Goal: Navigation & Orientation: Find specific page/section

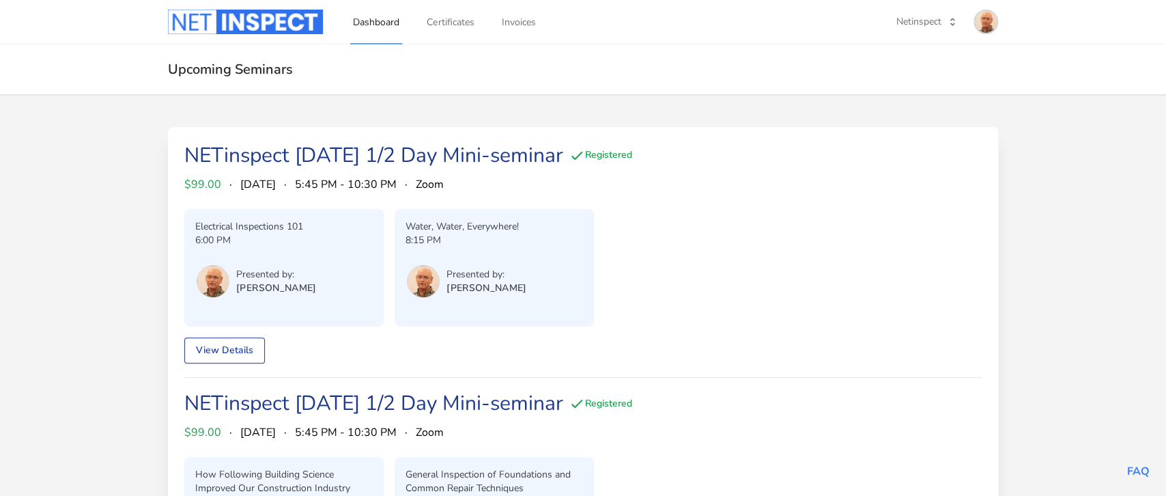
click at [979, 18] on img at bounding box center [986, 22] width 22 height 22
click at [899, 81] on link "Admin Dashboard" at bounding box center [932, 76] width 131 height 25
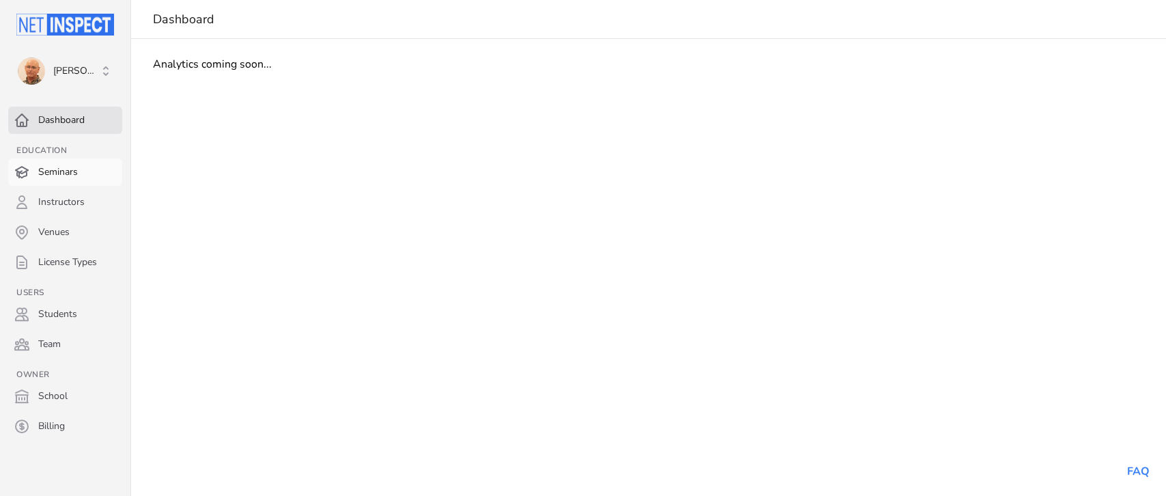
click at [59, 171] on link "Seminars" at bounding box center [65, 171] width 114 height 27
